Goal: Transaction & Acquisition: Obtain resource

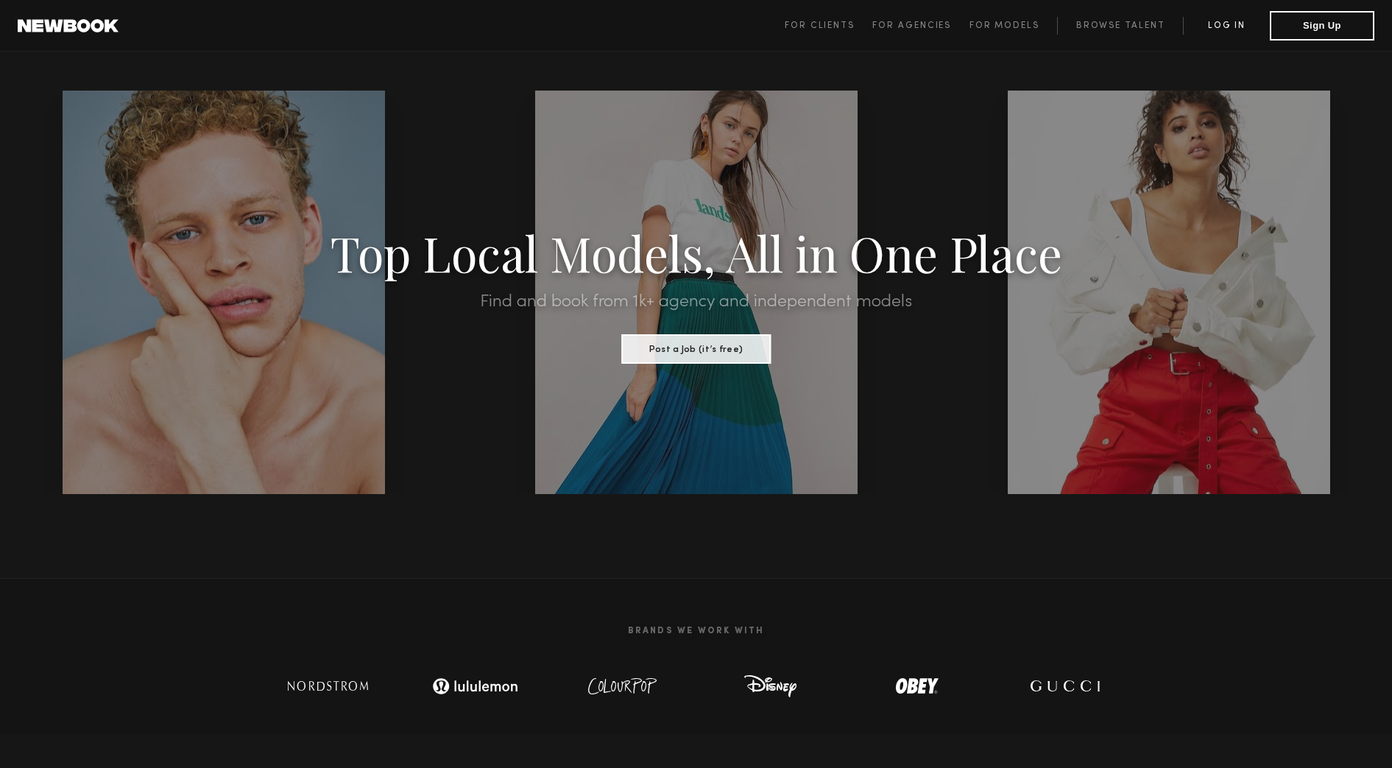
click at [1240, 20] on link "Log in" at bounding box center [1226, 26] width 87 height 18
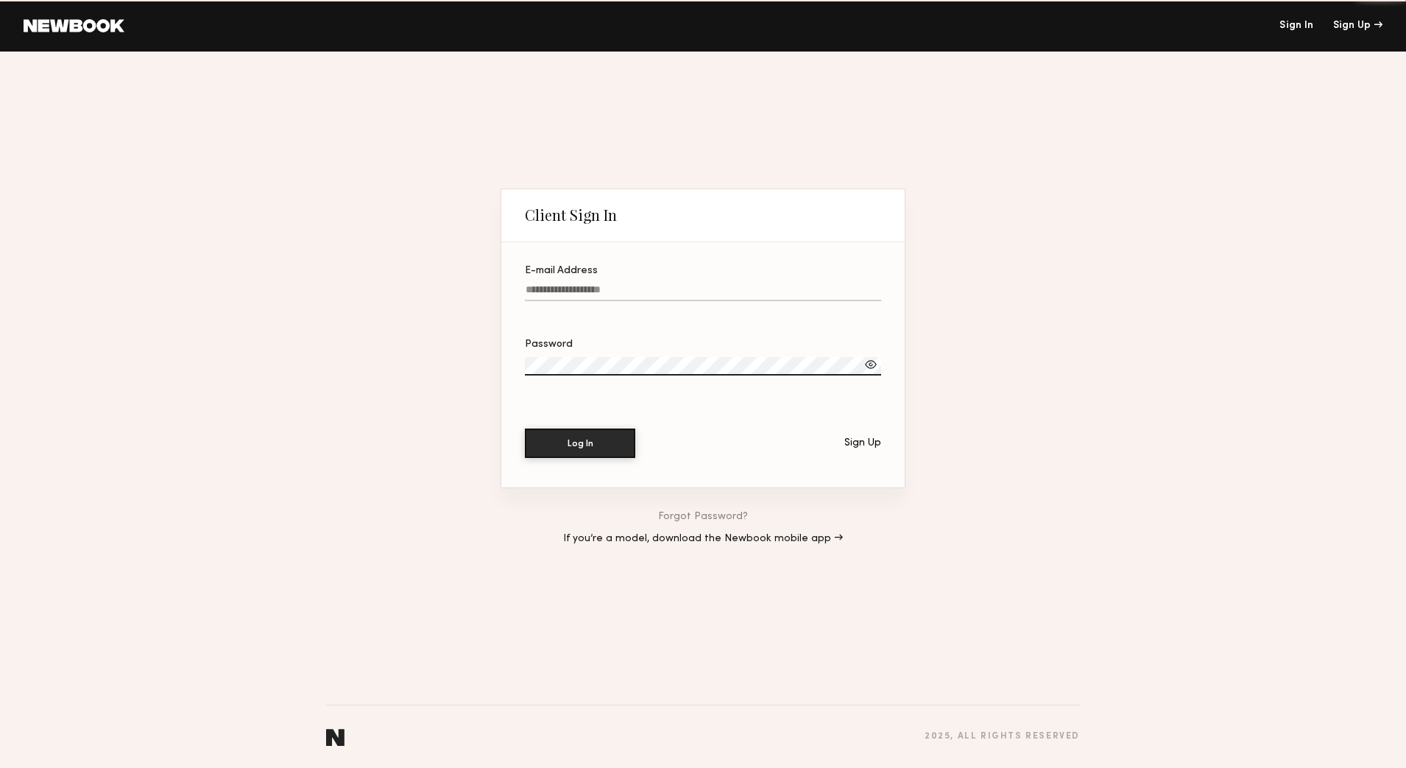
type input "**********"
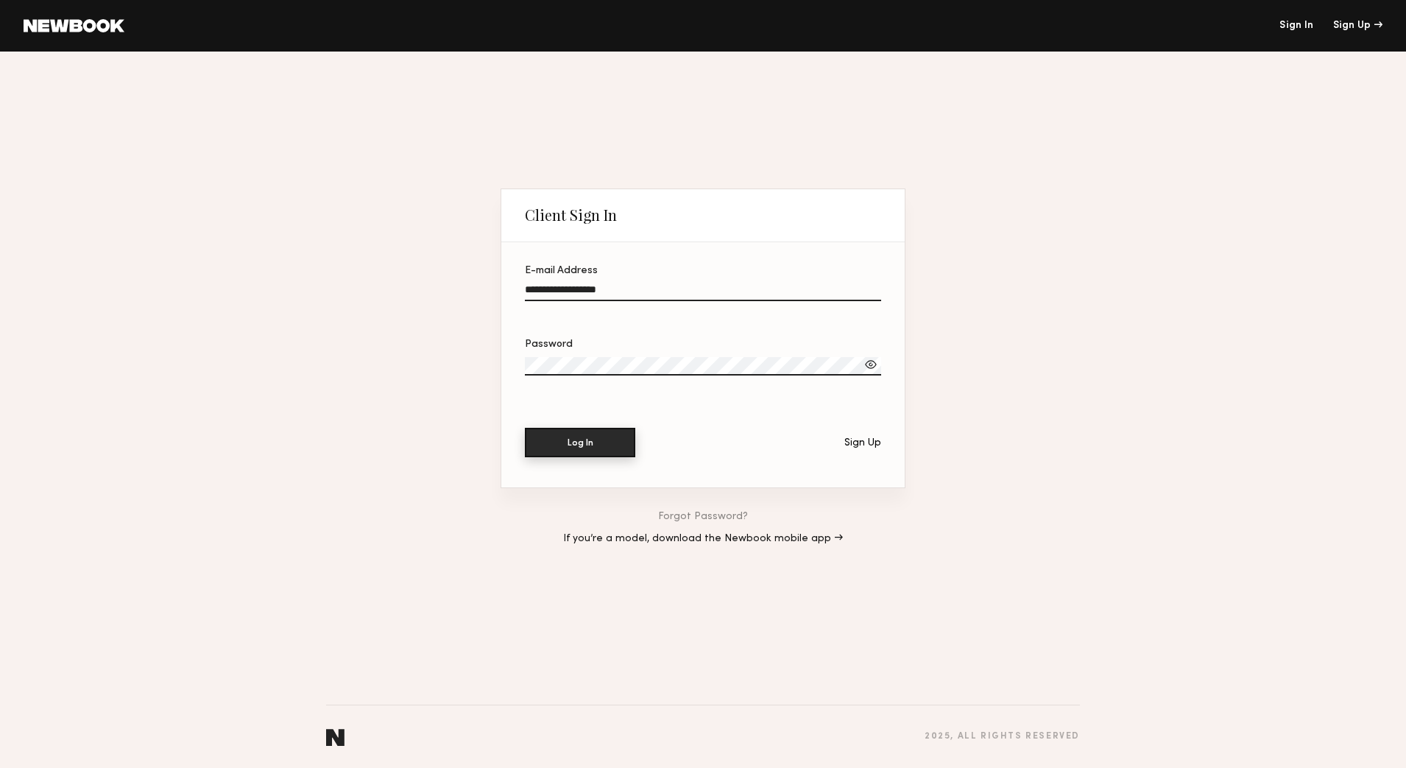
click at [588, 436] on button "Log In" at bounding box center [580, 442] width 110 height 29
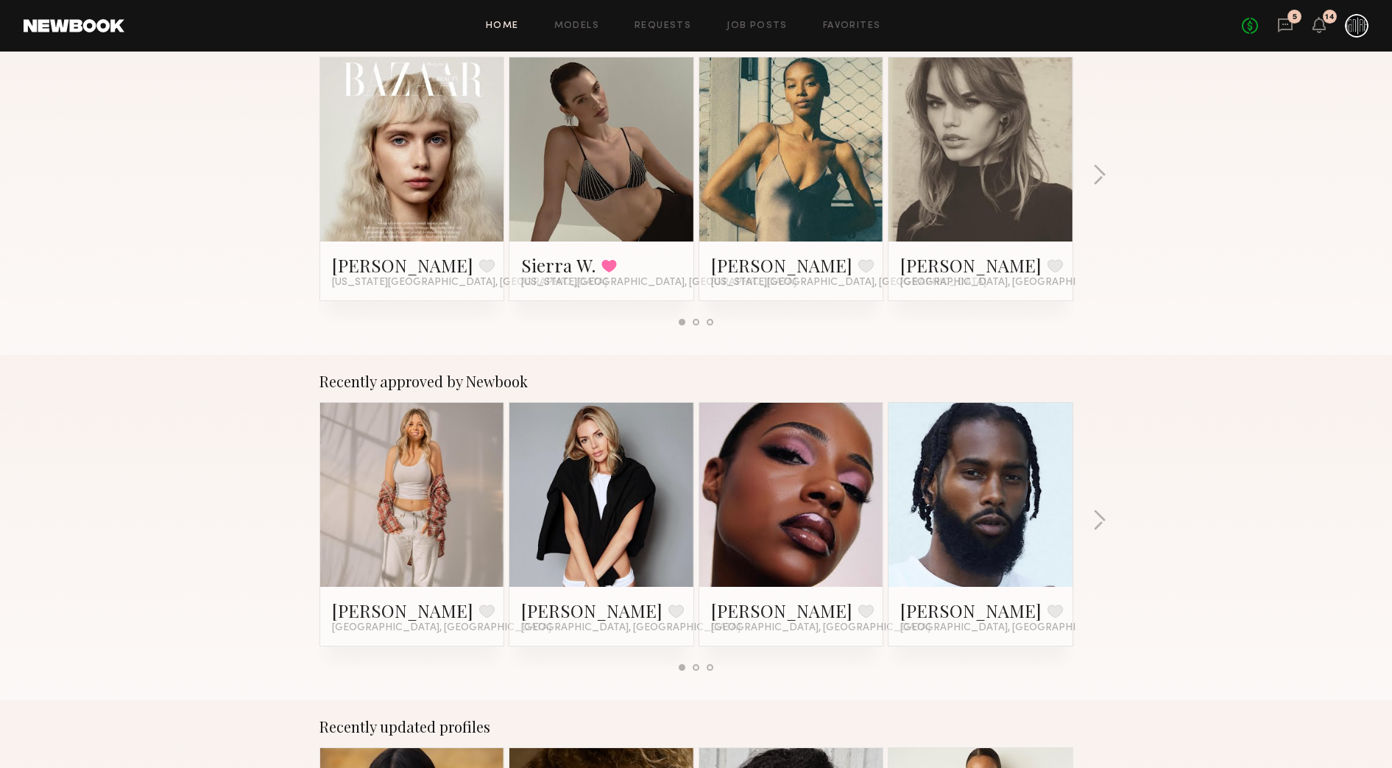
scroll to position [276, 0]
click at [591, 25] on link "Models" at bounding box center [576, 26] width 45 height 10
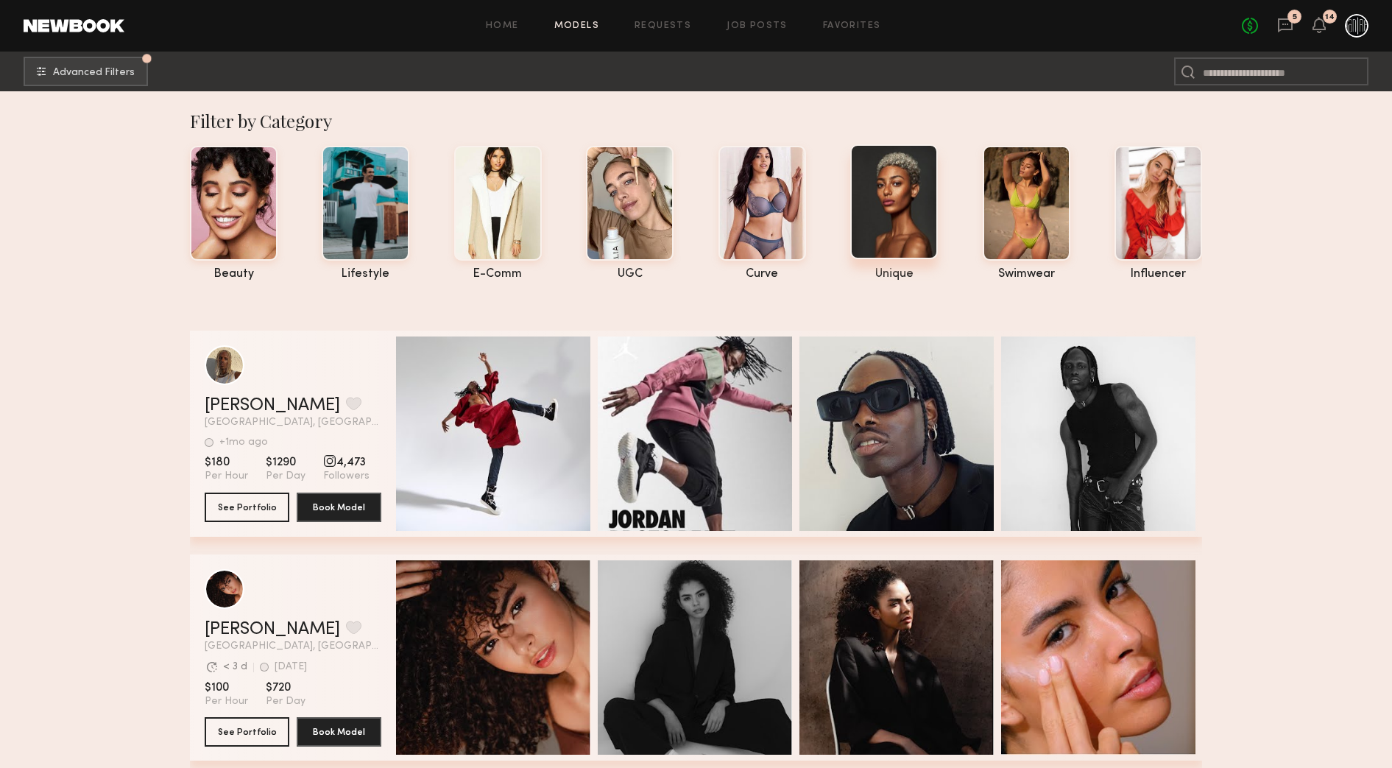
click at [883, 205] on div at bounding box center [895, 201] width 88 height 115
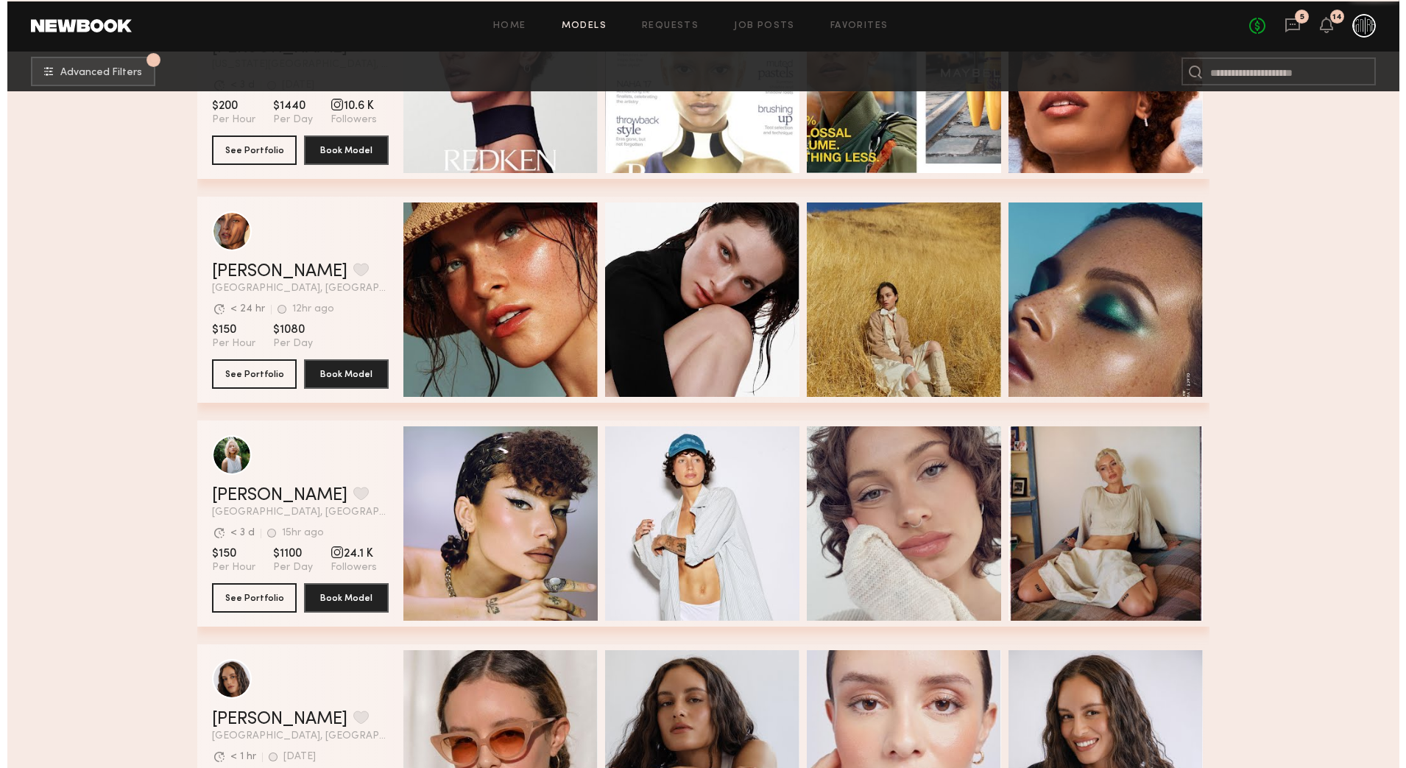
scroll to position [1473, 0]
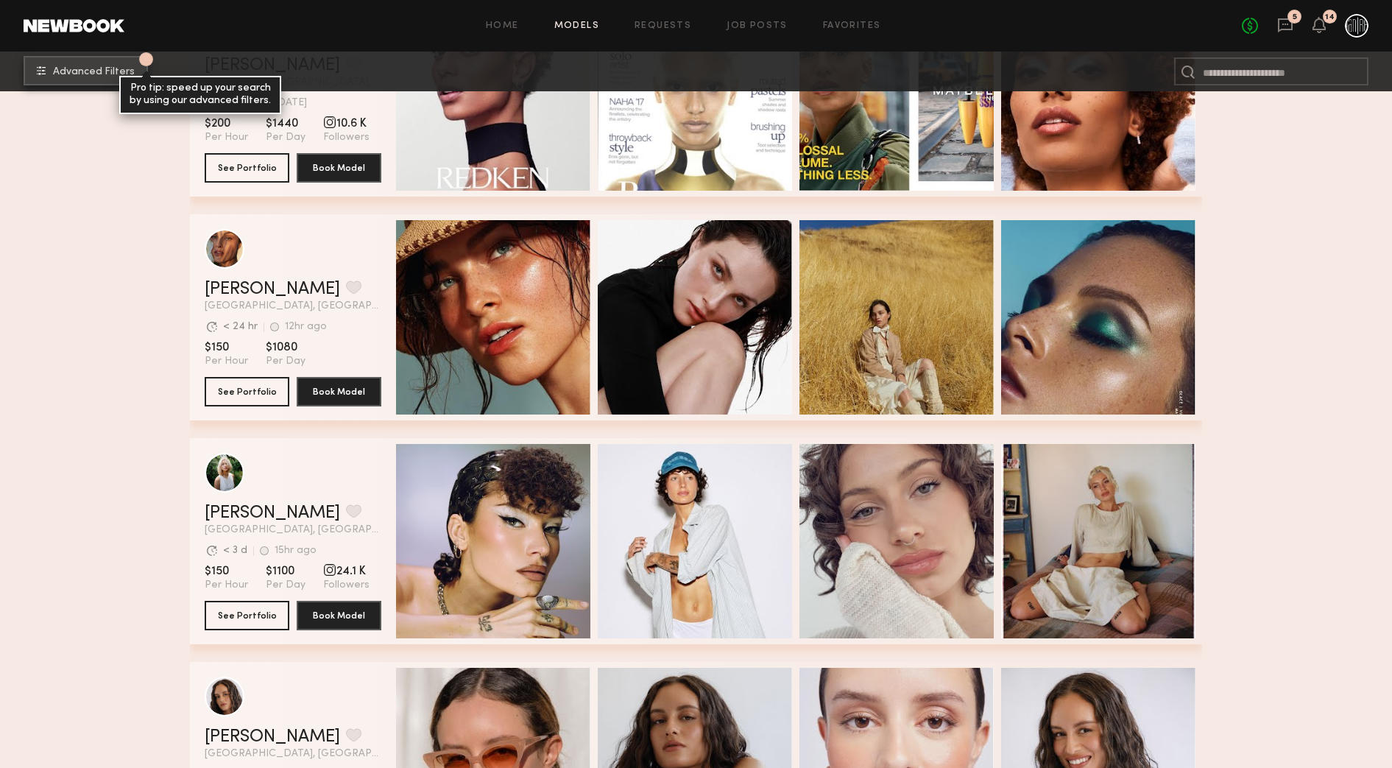
click at [68, 80] on button "1 Advanced Filters Pro tip: speed up your search by using our advanced filters." at bounding box center [86, 70] width 124 height 29
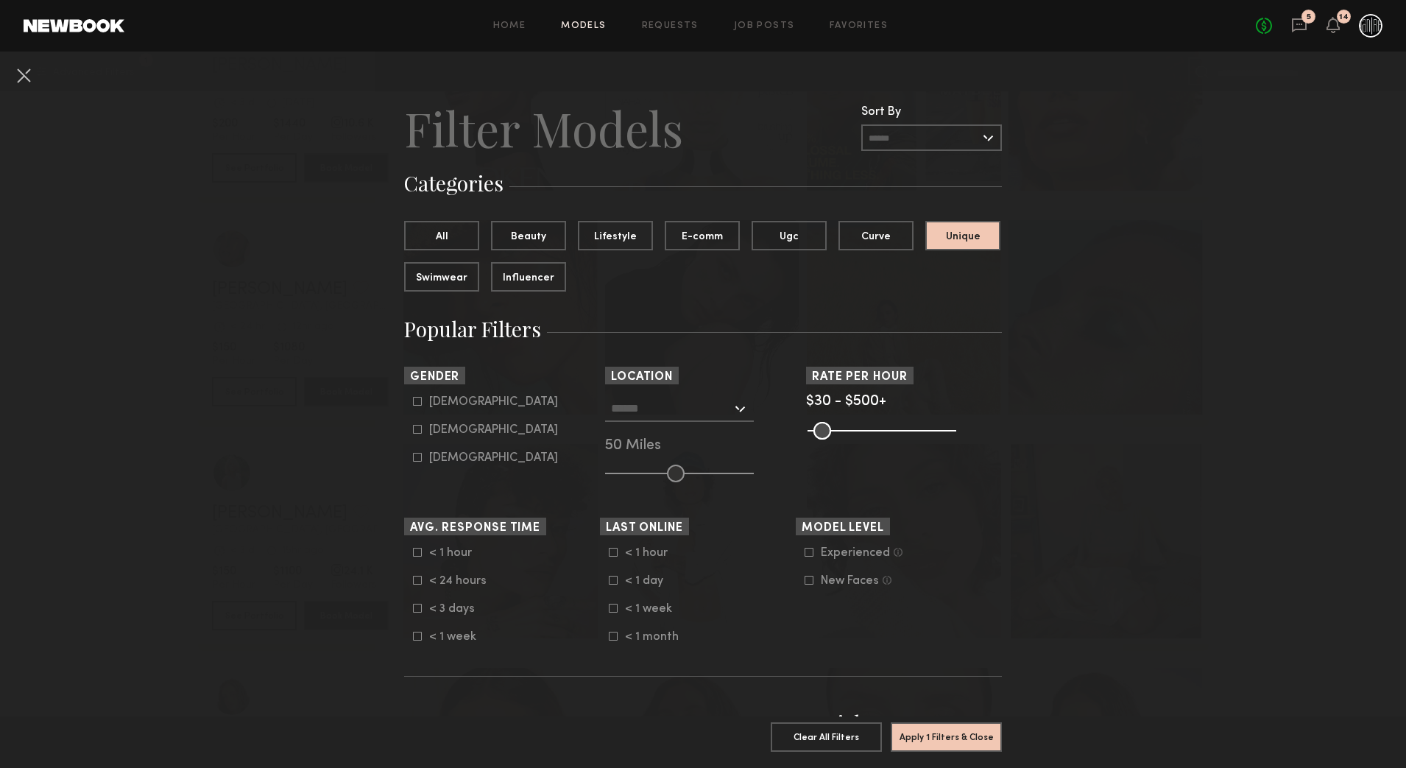
click at [433, 434] on div "[DEMOGRAPHIC_DATA]" at bounding box center [493, 430] width 129 height 9
type input "**"
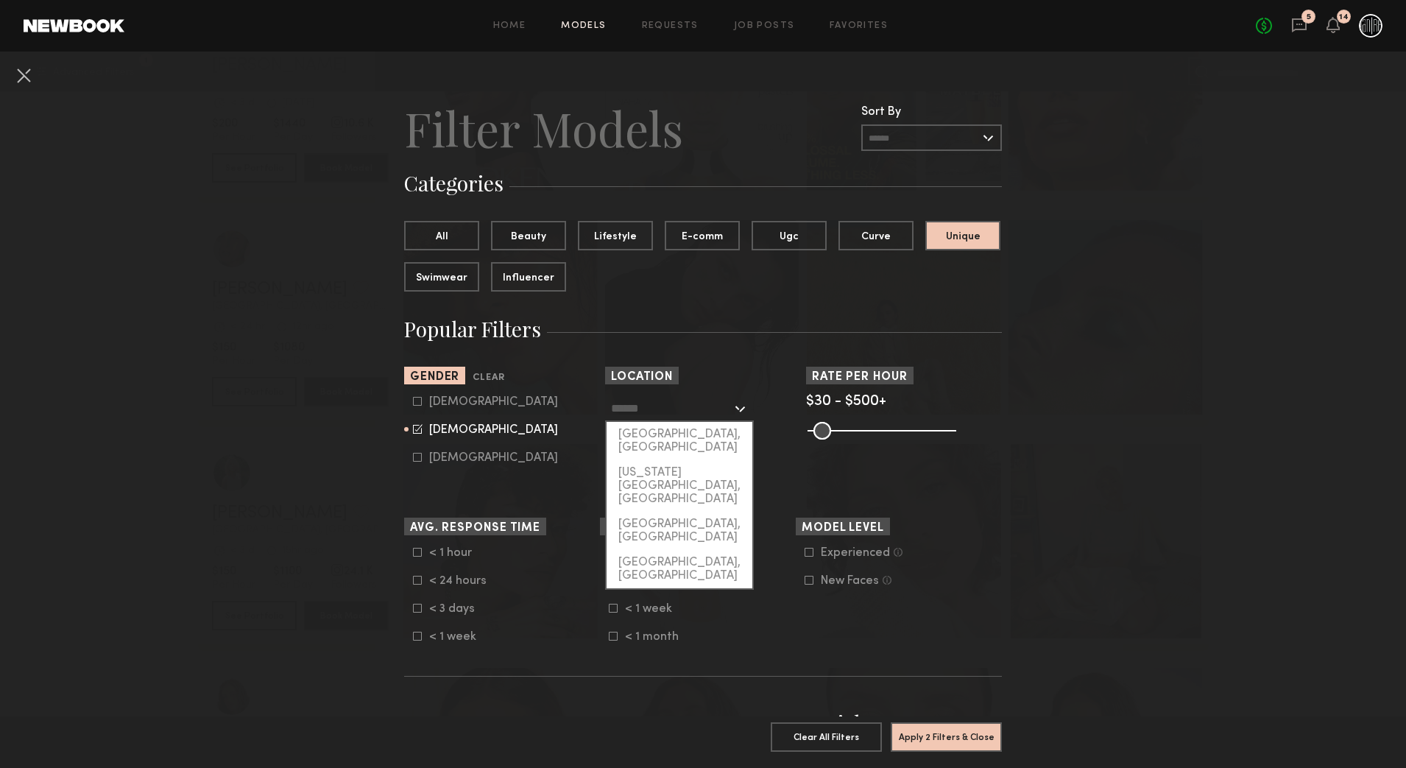
click at [691, 416] on input "text" at bounding box center [671, 407] width 121 height 25
click at [693, 460] on div "[US_STATE][GEOGRAPHIC_DATA], [GEOGRAPHIC_DATA]" at bounding box center [680, 486] width 146 height 52
type input "**********"
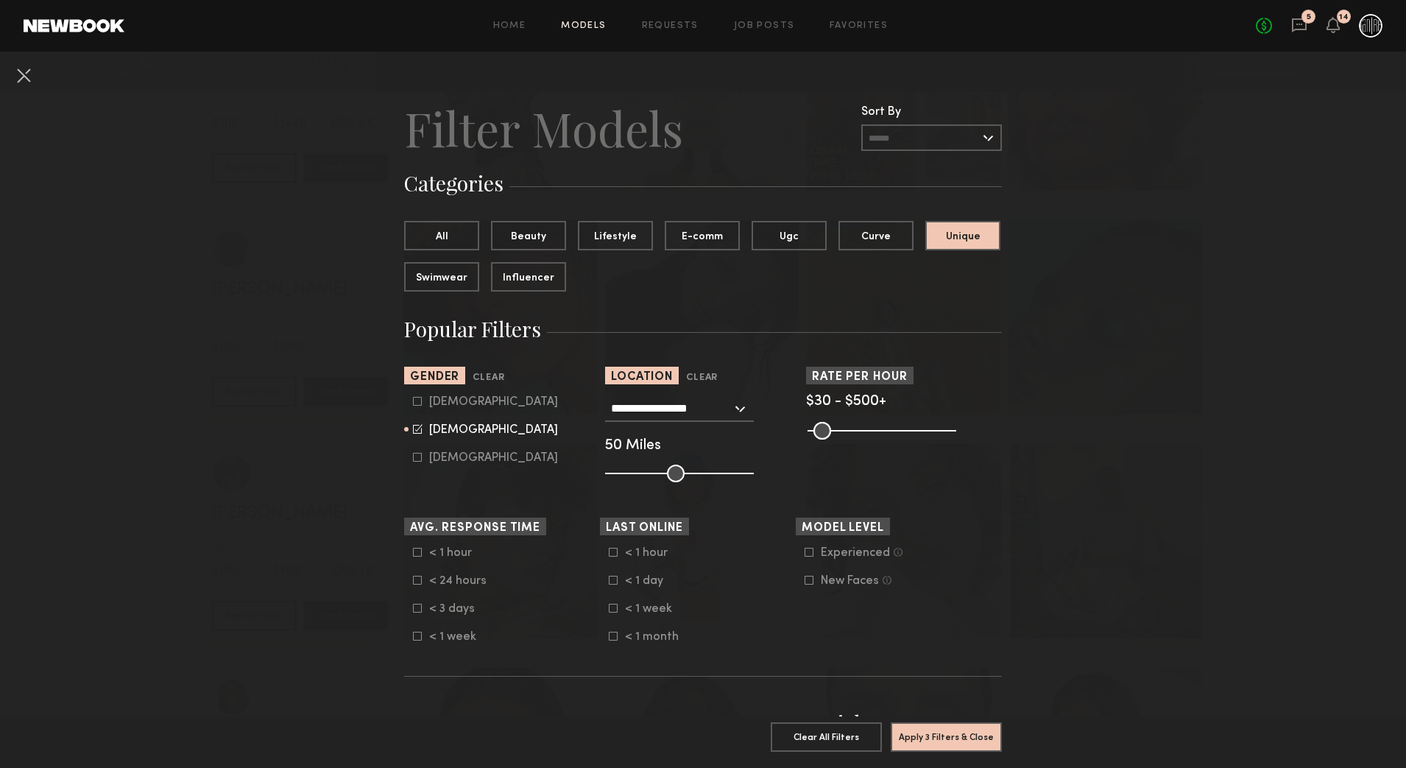
click at [609, 614] on common-framework-checkbox "< 1 week" at bounding box center [702, 608] width 187 height 13
click at [609, 610] on icon at bounding box center [613, 608] width 9 height 9
click at [796, 550] on div "Experienced Talent we’ve deemed to have ample paid, professional modeling exper…" at bounding box center [894, 566] width 196 height 41
click at [805, 553] on icon at bounding box center [809, 552] width 9 height 9
click at [805, 577] on icon at bounding box center [809, 580] width 9 height 9
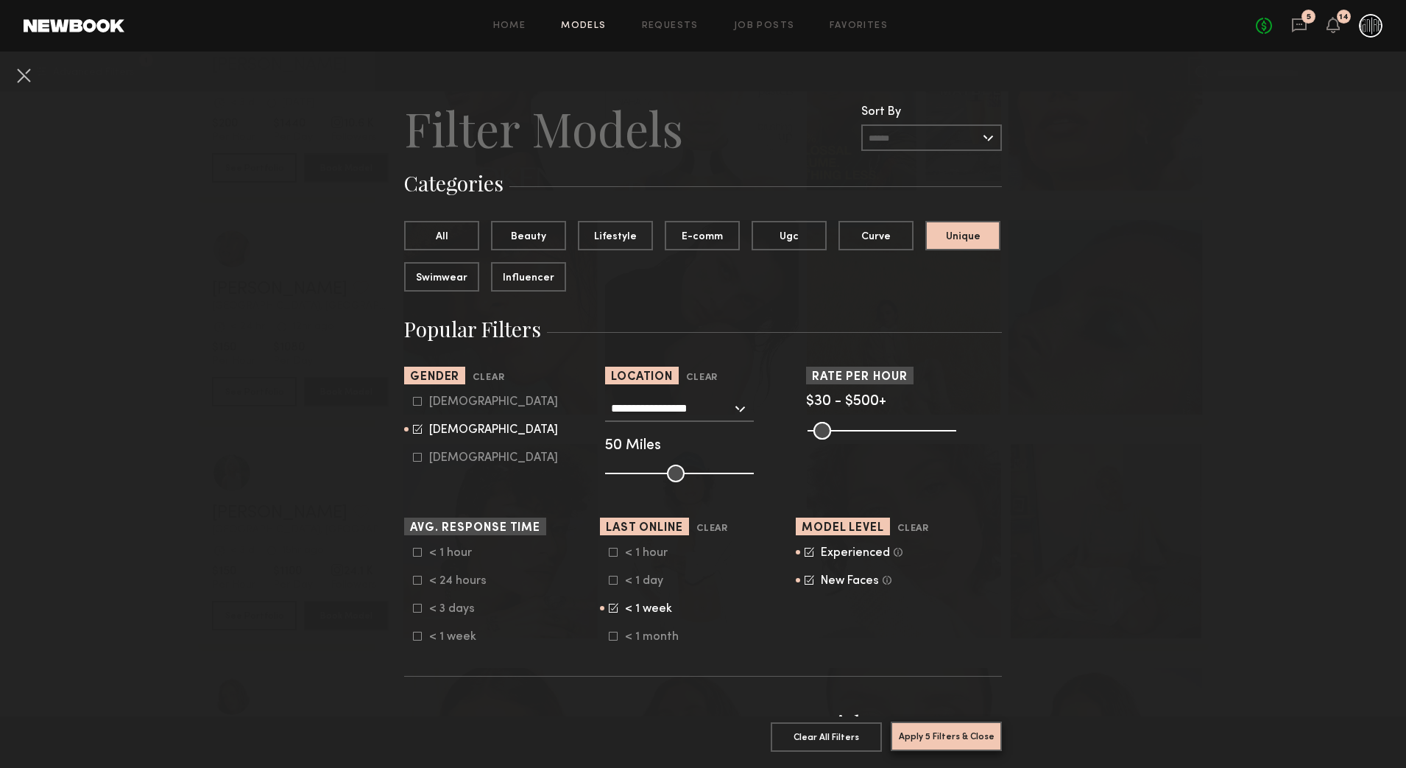
drag, startPoint x: 981, startPoint y: 721, endPoint x: 1104, endPoint y: 610, distance: 165.8
click at [513, 239] on button "Beauty" at bounding box center [528, 234] width 75 height 29
click at [599, 232] on button "Lifestyle" at bounding box center [615, 234] width 75 height 29
click at [961, 233] on button "Unique" at bounding box center [963, 234] width 75 height 29
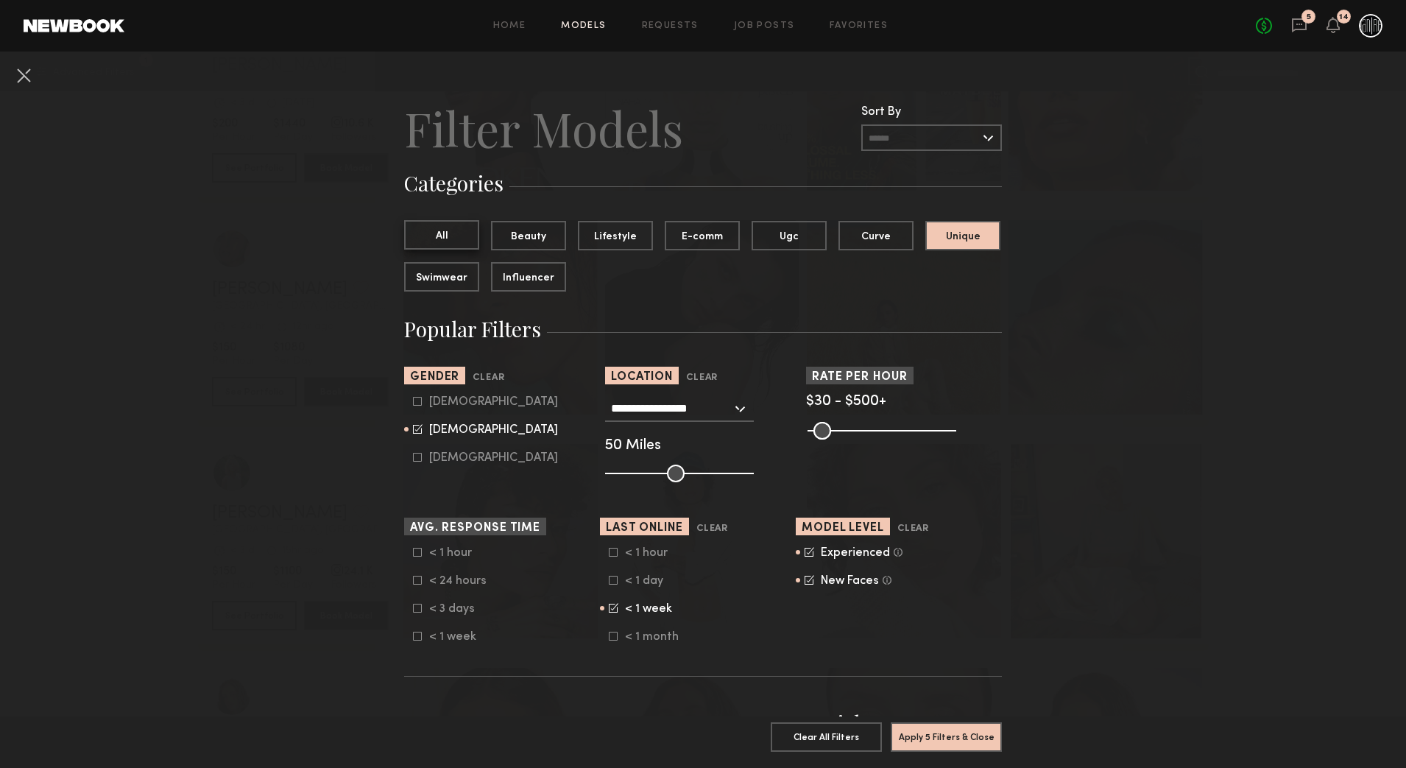
click at [443, 228] on button "All" at bounding box center [441, 234] width 75 height 29
click at [958, 725] on button "Apply 4 Filters & Close" at bounding box center [946, 736] width 111 height 29
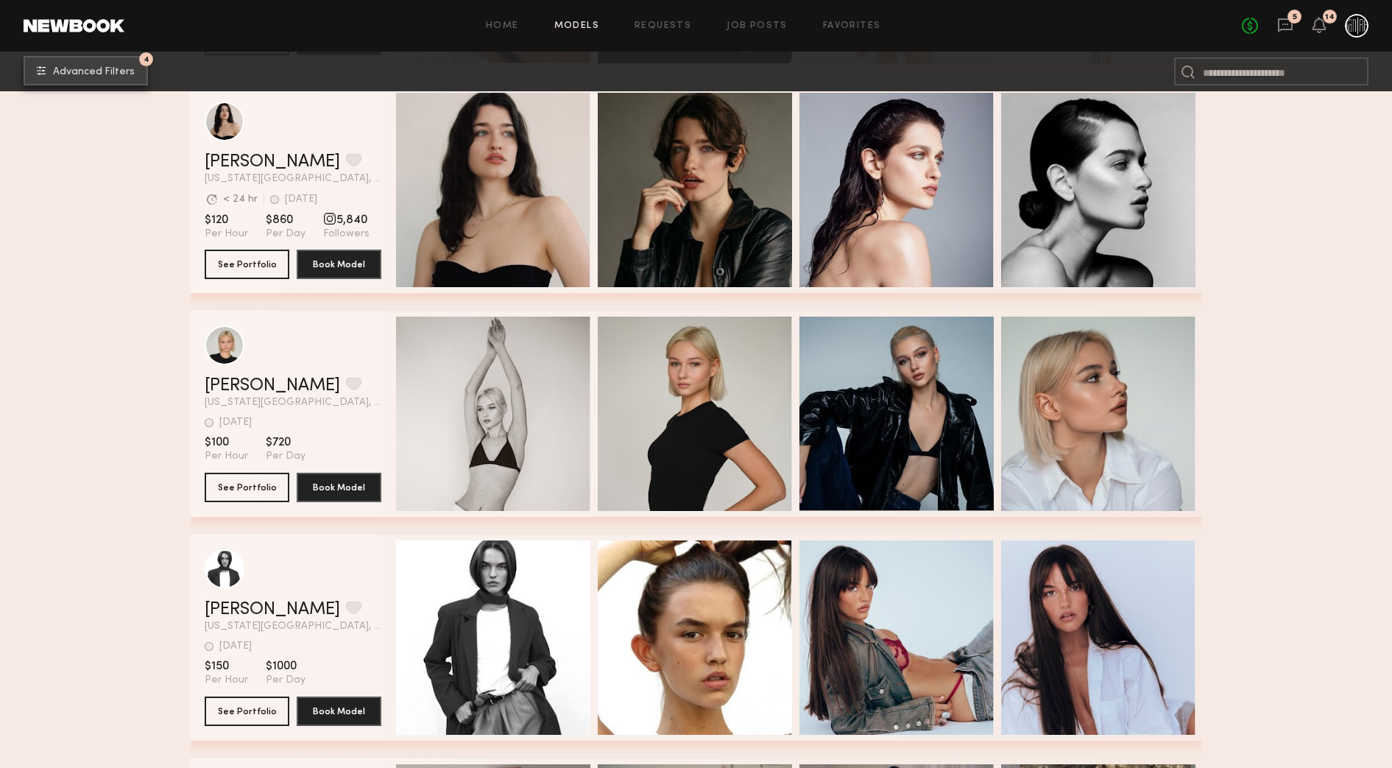
scroll to position [4118, 0]
